Goal: Information Seeking & Learning: Check status

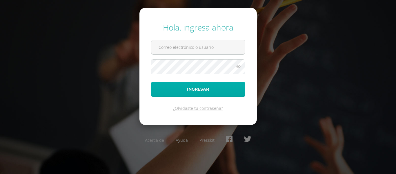
type input "r.perez.pkdb@gmail.com"
click at [192, 88] on button "Ingresar" at bounding box center [198, 89] width 94 height 15
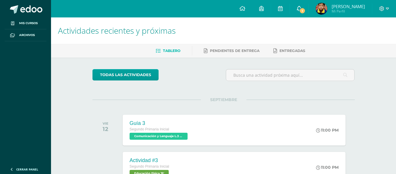
click at [300, 8] on icon at bounding box center [299, 8] width 5 height 5
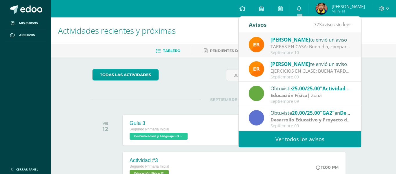
click at [305, 43] on div "TAREAS EN CASA: Buen día, comparto las actividades que los niños harán en casa …" at bounding box center [311, 46] width 81 height 7
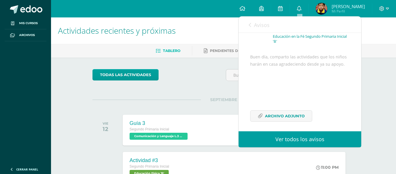
scroll to position [56, 0]
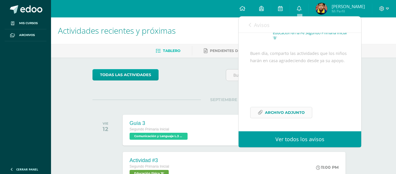
click at [291, 109] on span "Archivo Adjunto" at bounding box center [285, 112] width 40 height 11
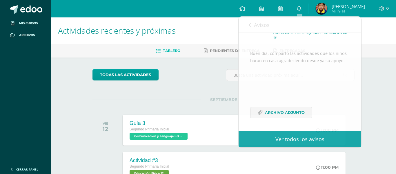
click at [171, 85] on div "todas las Actividades" at bounding box center [145, 77] width 111 height 17
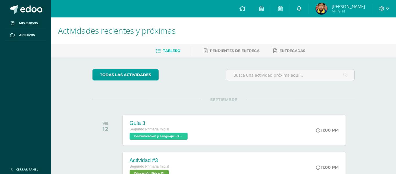
click at [298, 11] on icon at bounding box center [299, 8] width 5 height 5
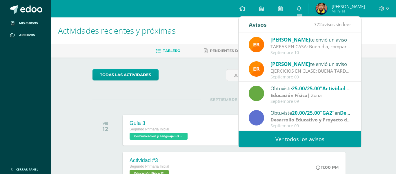
click at [289, 69] on div "EJERCICIOS EN CLASE: BUENA TARDE, comparto los ejercicios hechos en clase para …" at bounding box center [311, 71] width 81 height 7
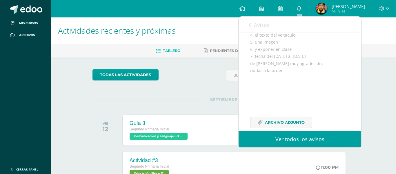
scroll to position [148, 0]
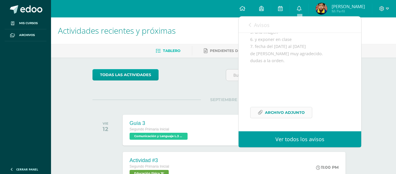
click at [287, 115] on span "Archivo Adjunto" at bounding box center [285, 112] width 40 height 11
